Goal: Obtain resource: Obtain resource

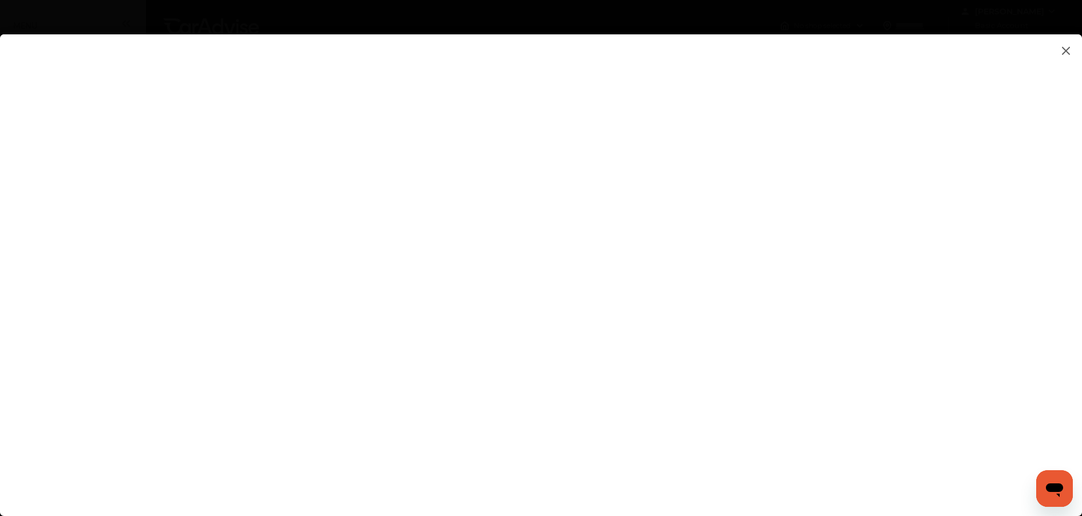
click at [1061, 54] on img at bounding box center [1066, 51] width 14 height 14
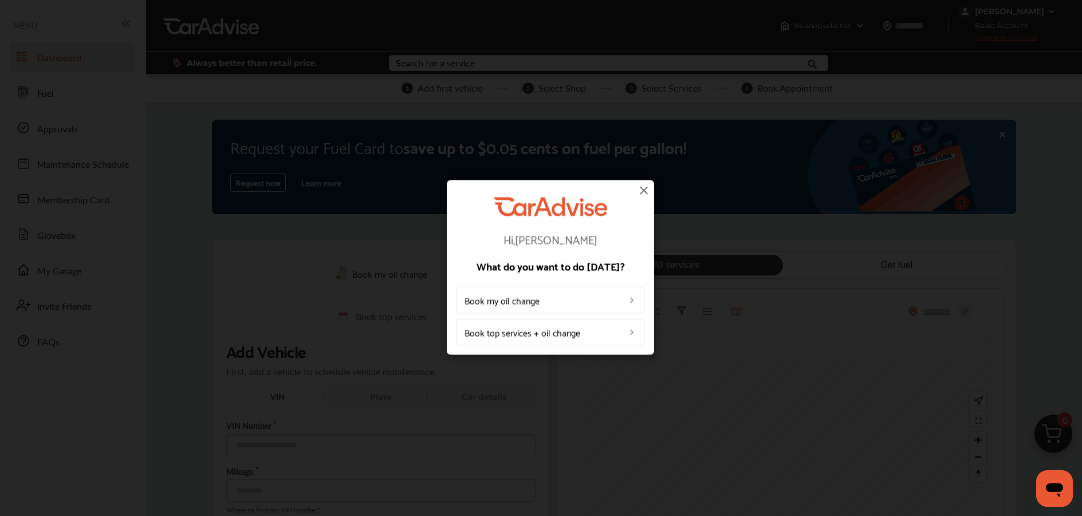
click at [640, 193] on img at bounding box center [644, 190] width 14 height 14
